Goal: Information Seeking & Learning: Learn about a topic

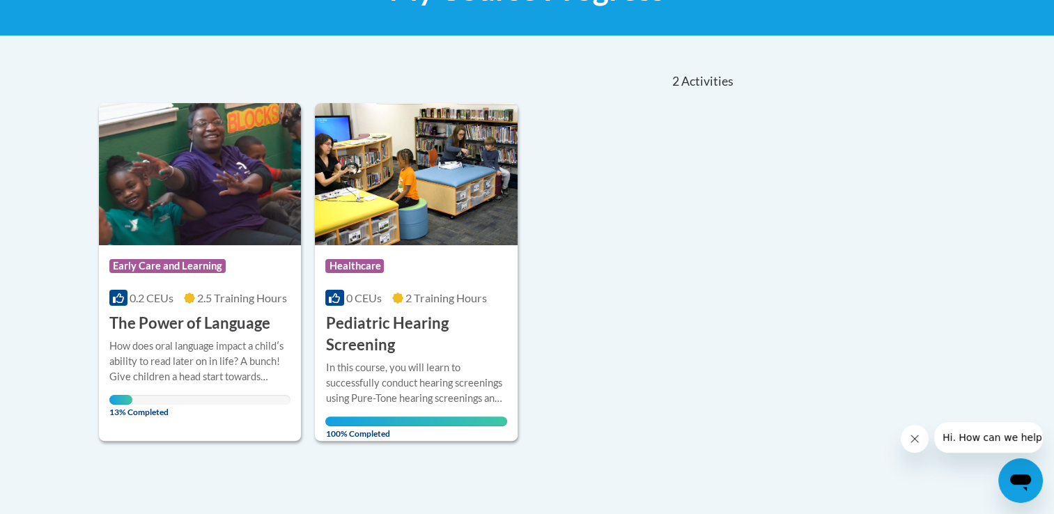
scroll to position [279, 0]
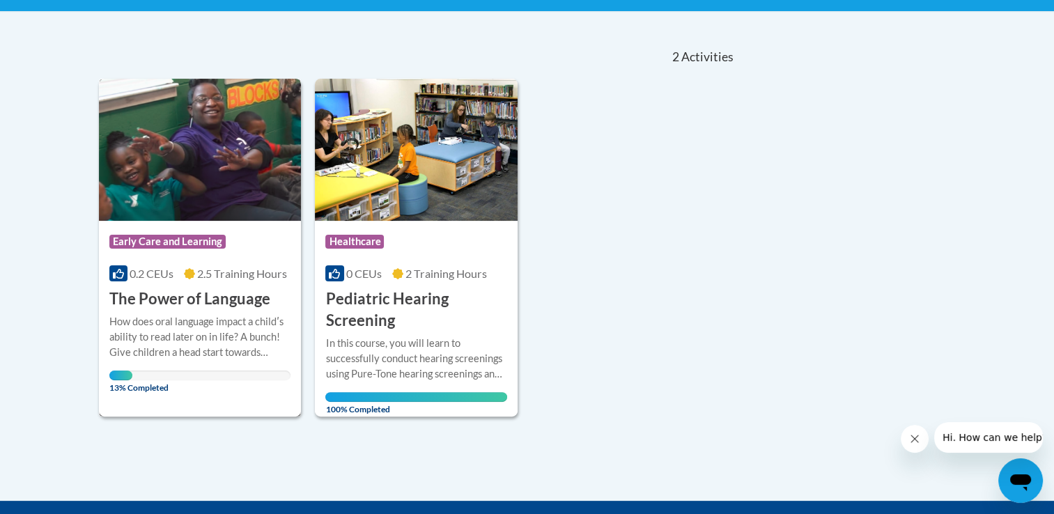
click at [160, 245] on span "Early Care and Learning" at bounding box center [167, 242] width 116 height 14
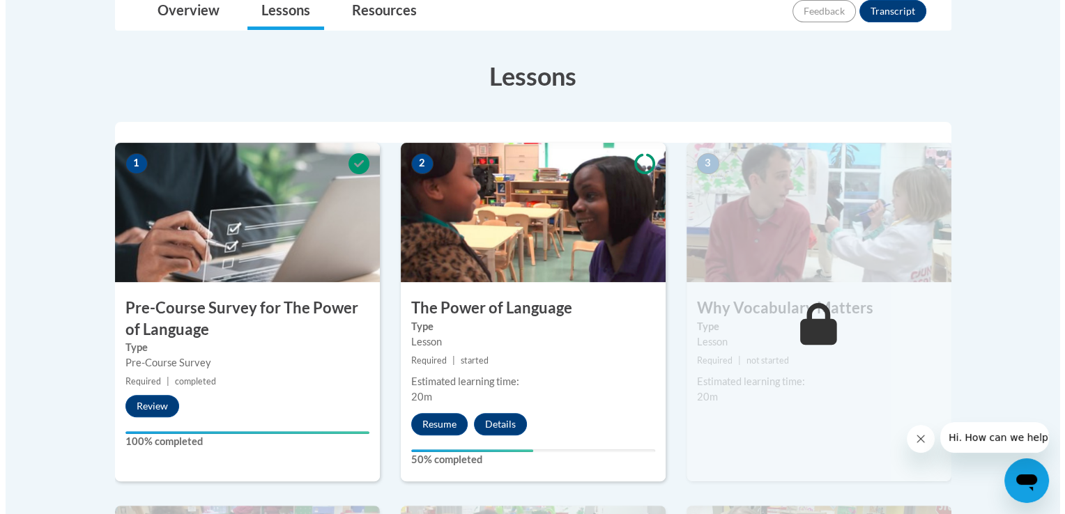
scroll to position [348, 0]
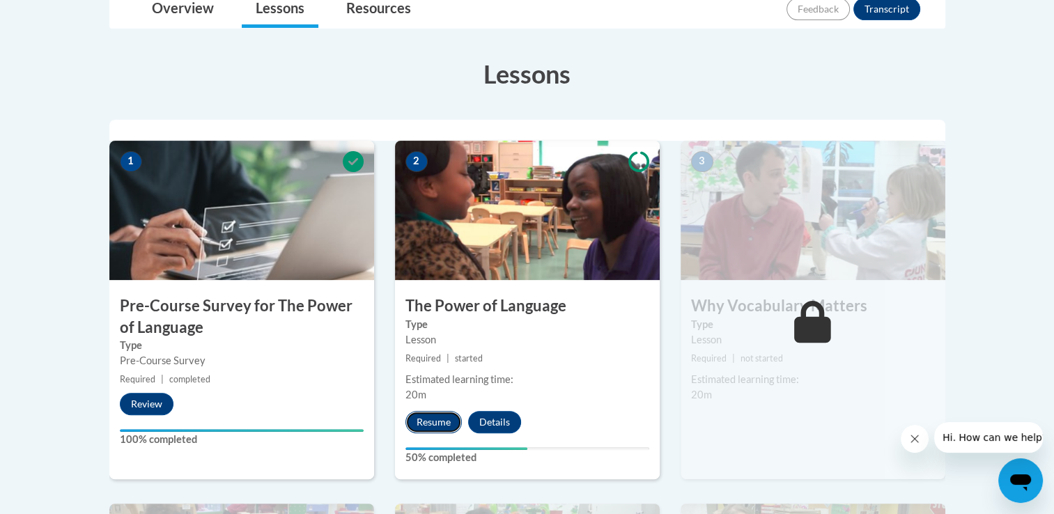
click at [438, 424] on button "Resume" at bounding box center [434, 422] width 56 height 22
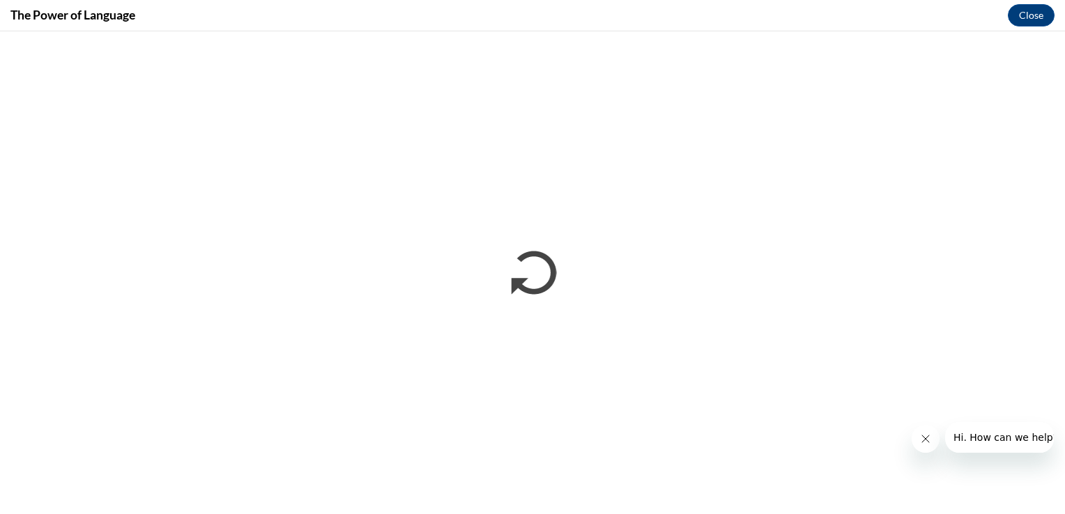
scroll to position [0, 0]
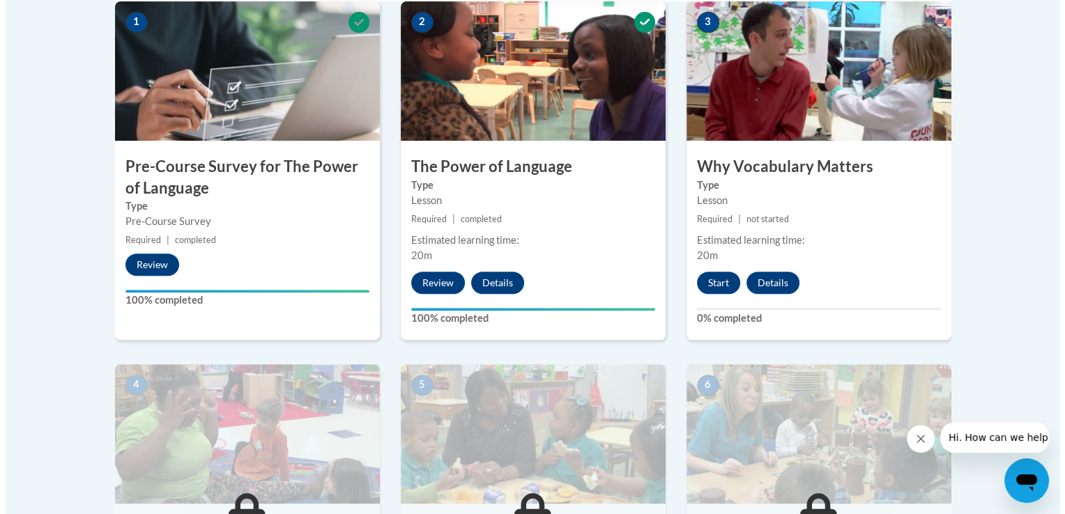
scroll to position [488, 0]
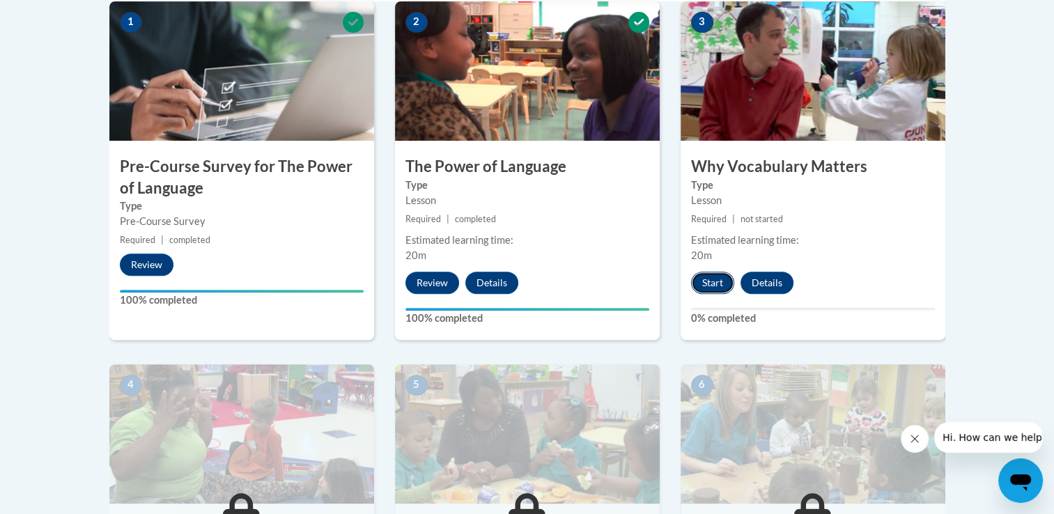
click at [718, 284] on button "Start" at bounding box center [712, 283] width 43 height 22
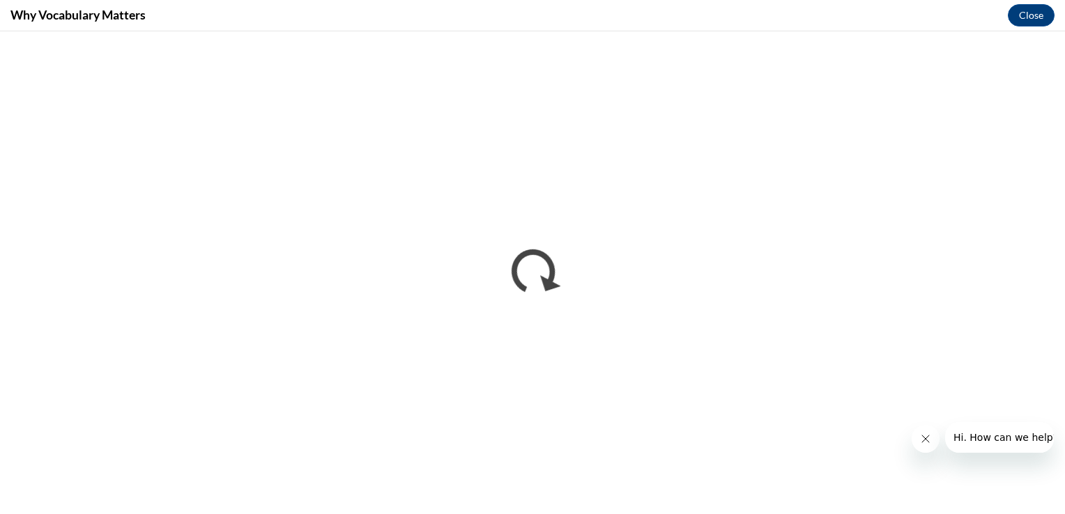
scroll to position [0, 0]
